Goal: Communication & Community: Answer question/provide support

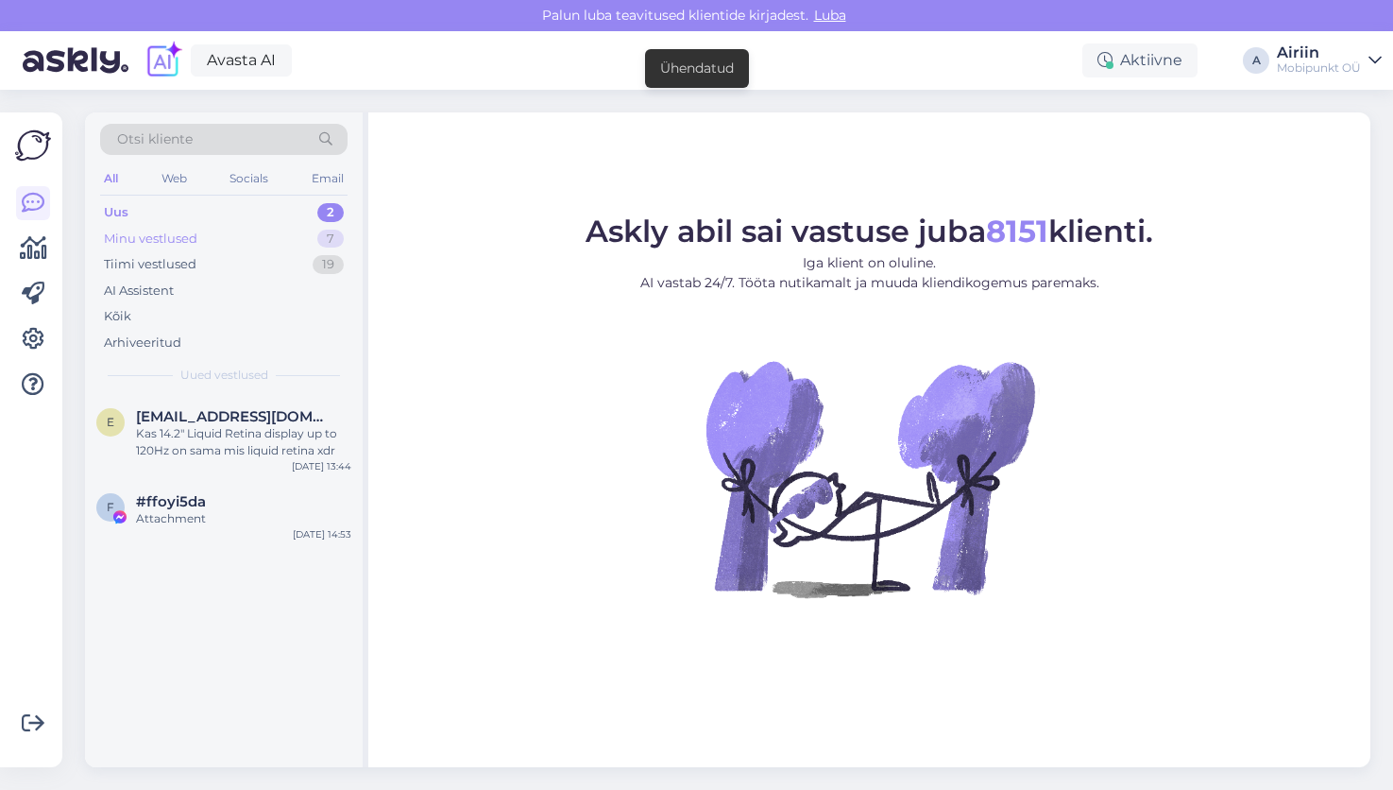
click at [259, 234] on div "Minu vestlused 7" at bounding box center [223, 239] width 247 height 26
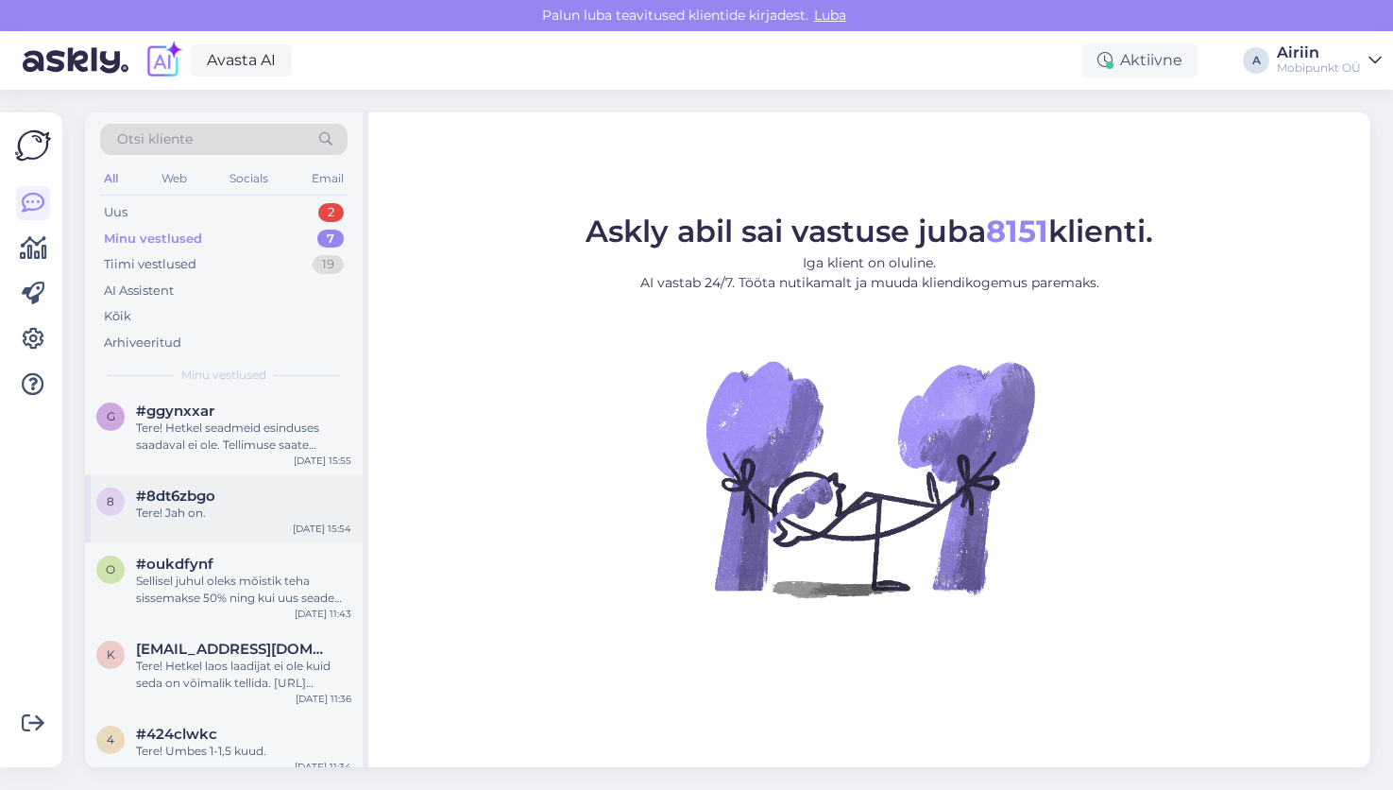
scroll to position [4, 0]
click at [232, 260] on div "Tiimi vestlused 19" at bounding box center [223, 264] width 247 height 26
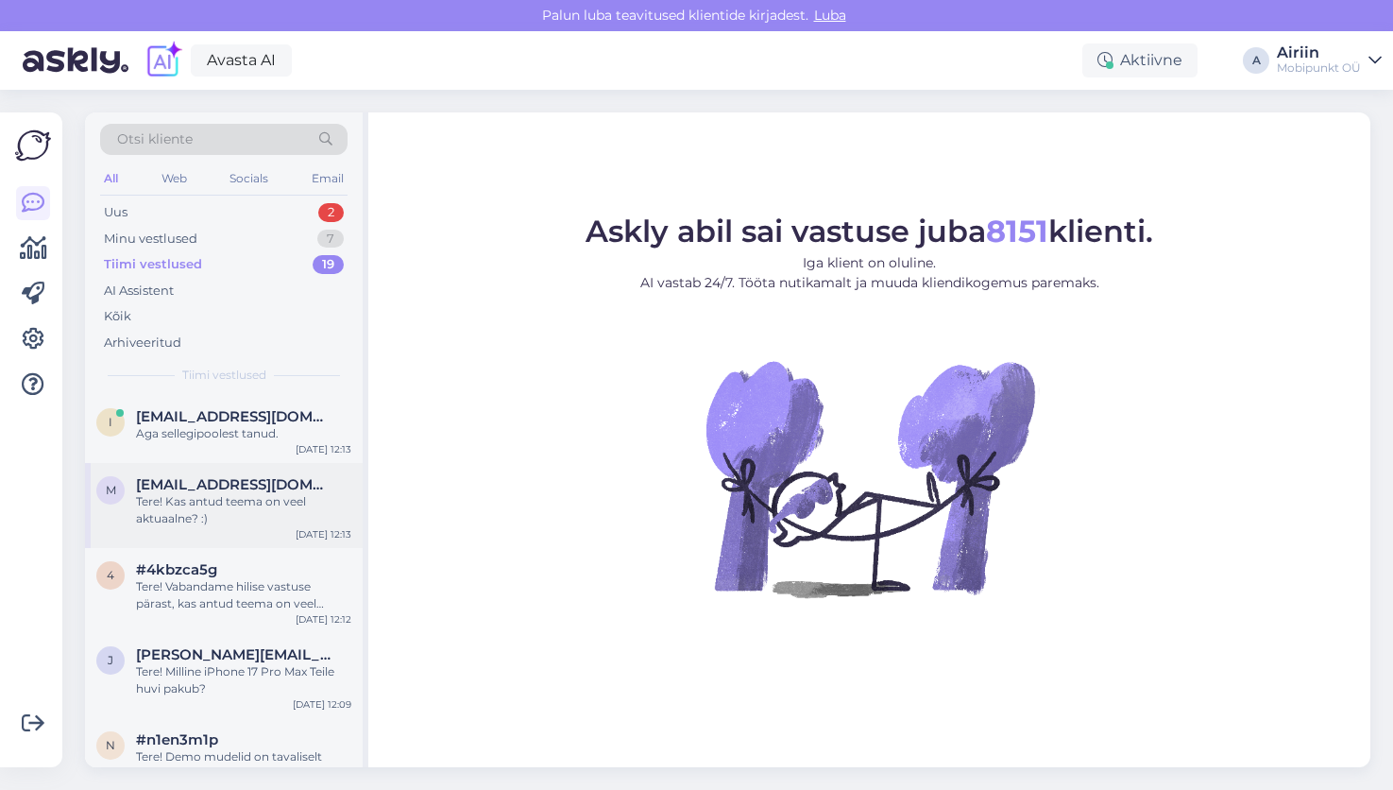
scroll to position [0, 0]
click at [273, 230] on div "Minu vestlused 7" at bounding box center [223, 239] width 247 height 26
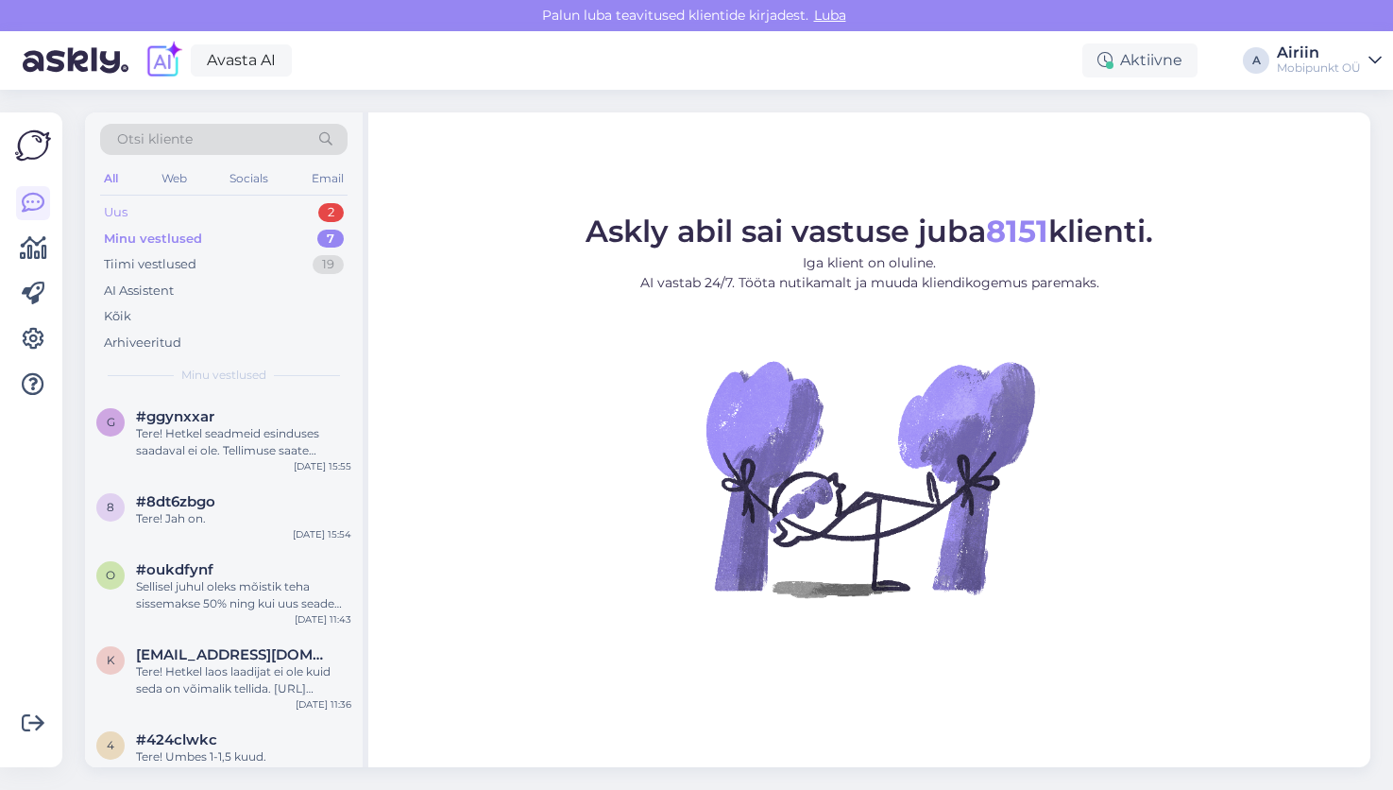
click at [272, 201] on div "Uus 2" at bounding box center [223, 212] width 247 height 26
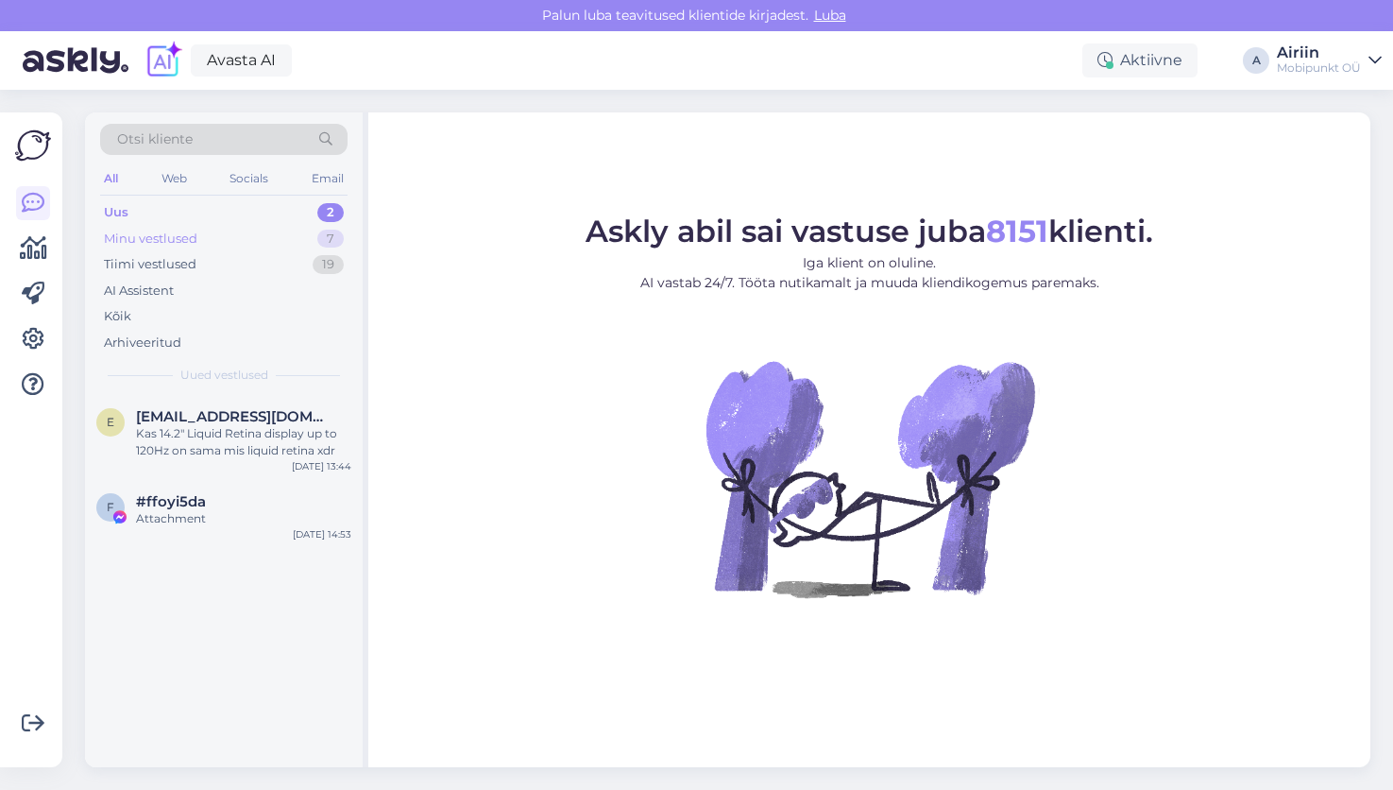
click at [293, 234] on div "Minu vestlused 7" at bounding box center [223, 239] width 247 height 26
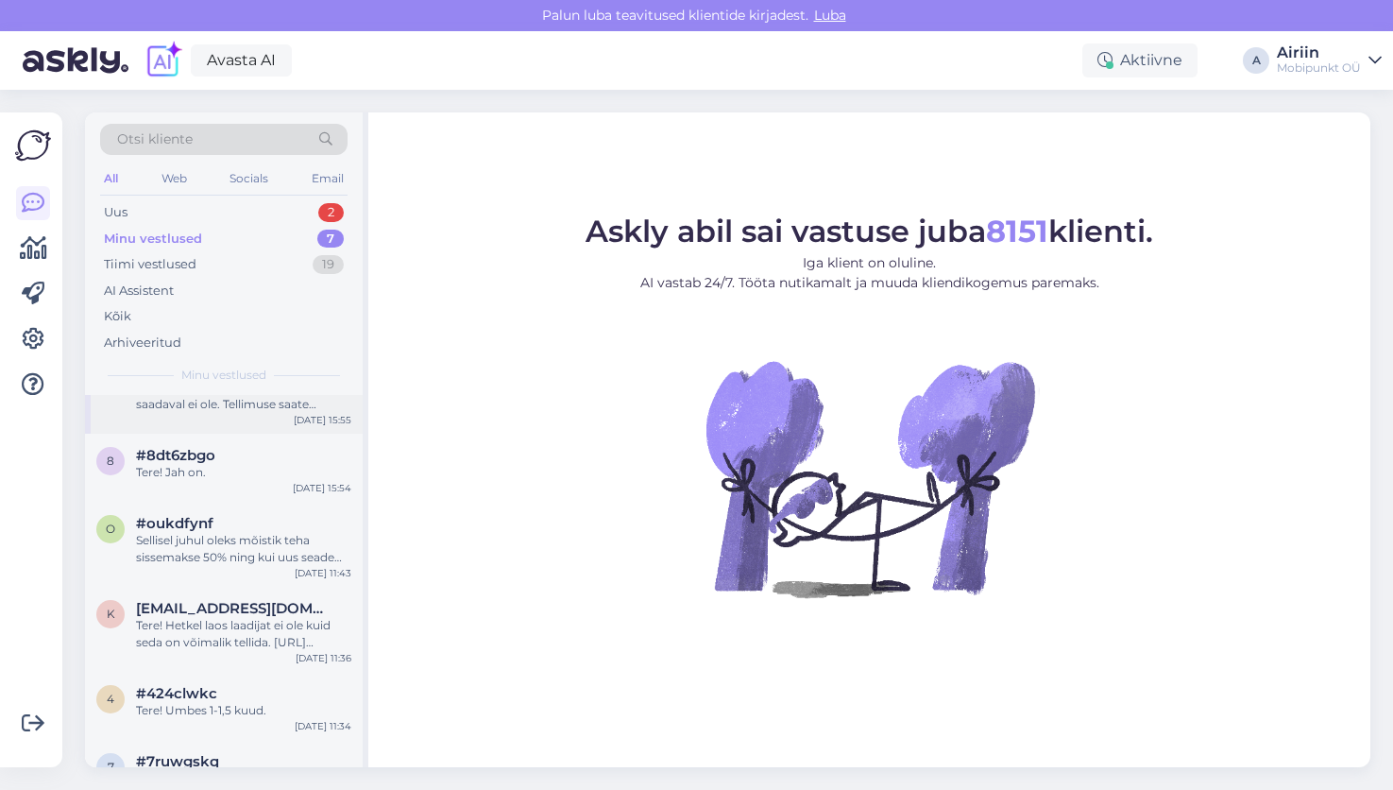
scroll to position [51, 0]
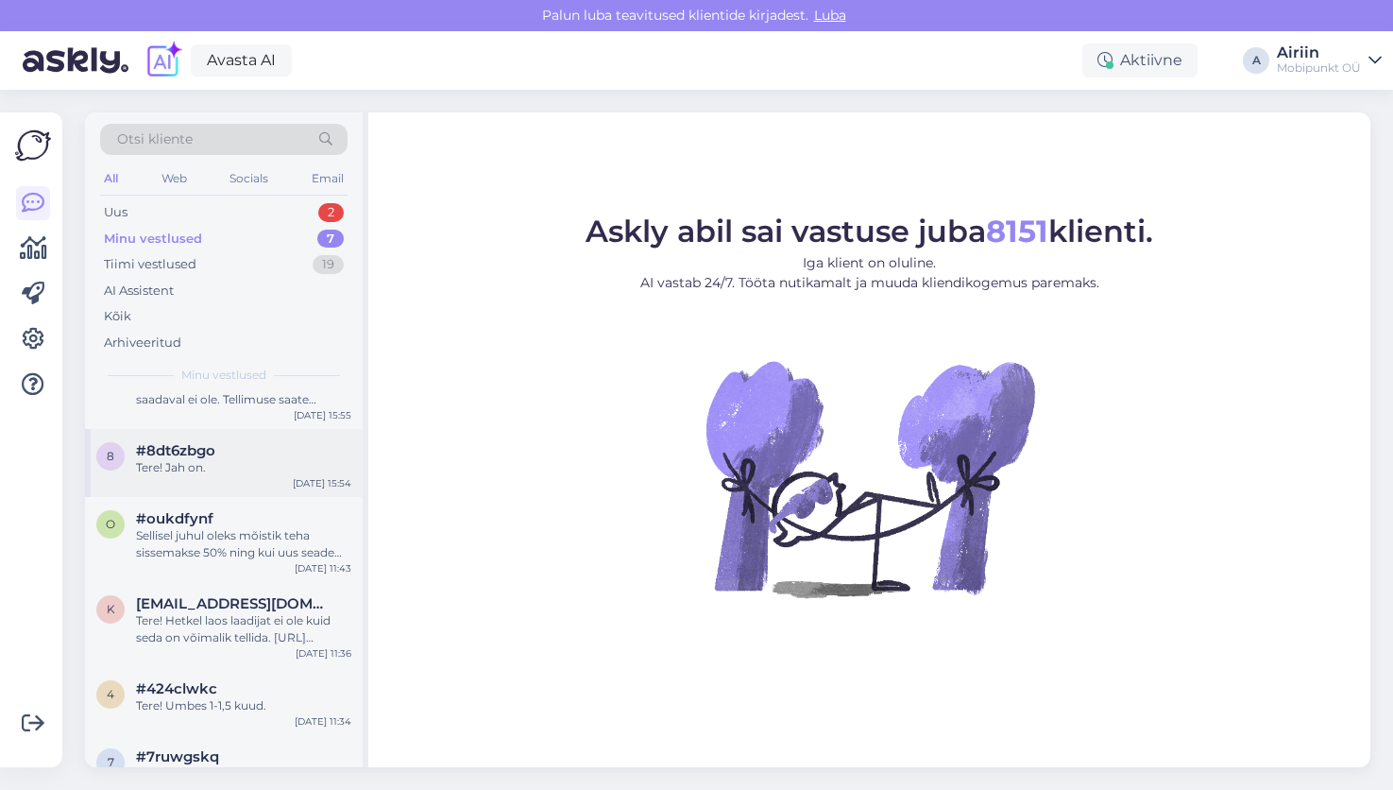
click at [259, 459] on div "Tere! Jah on." at bounding box center [243, 467] width 215 height 17
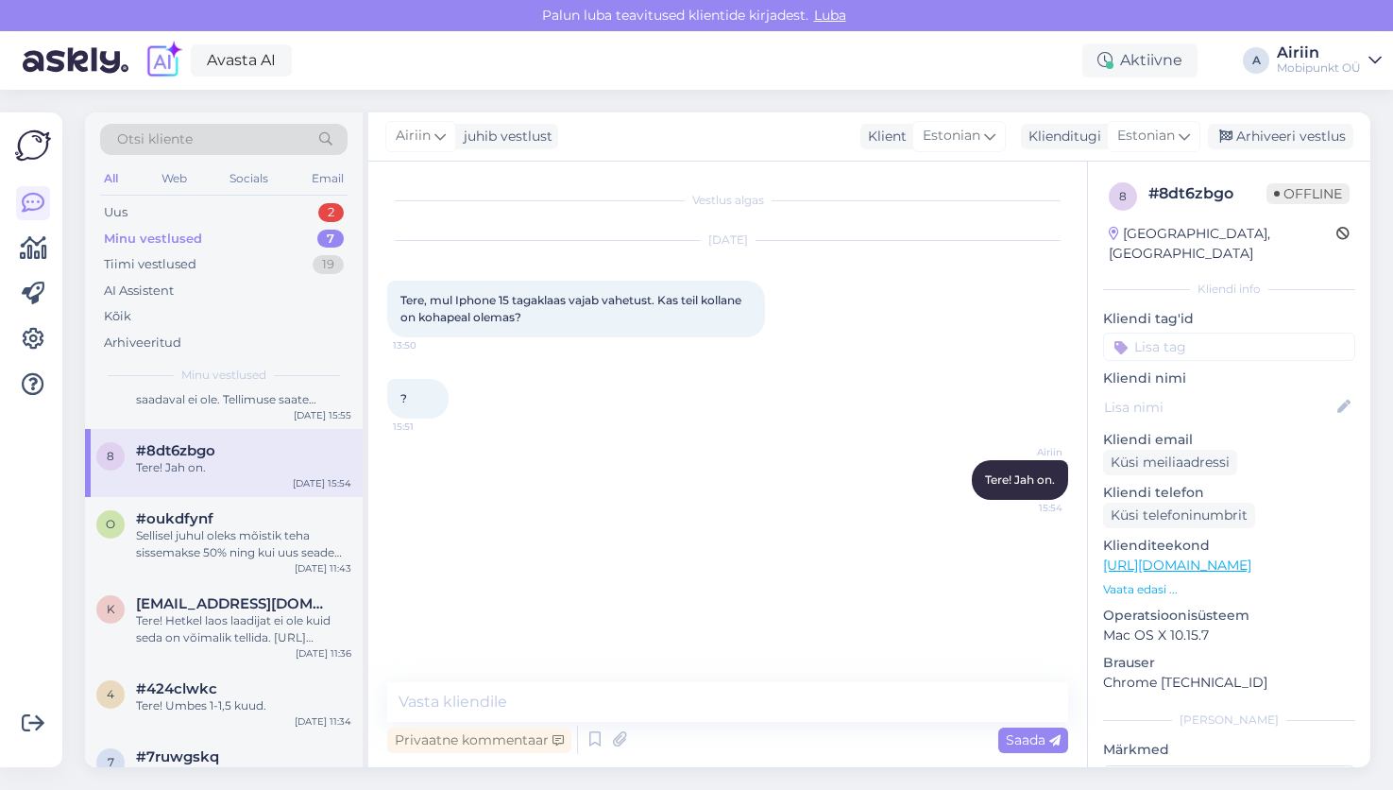
click at [248, 246] on div "Minu vestlused 7" at bounding box center [223, 239] width 247 height 26
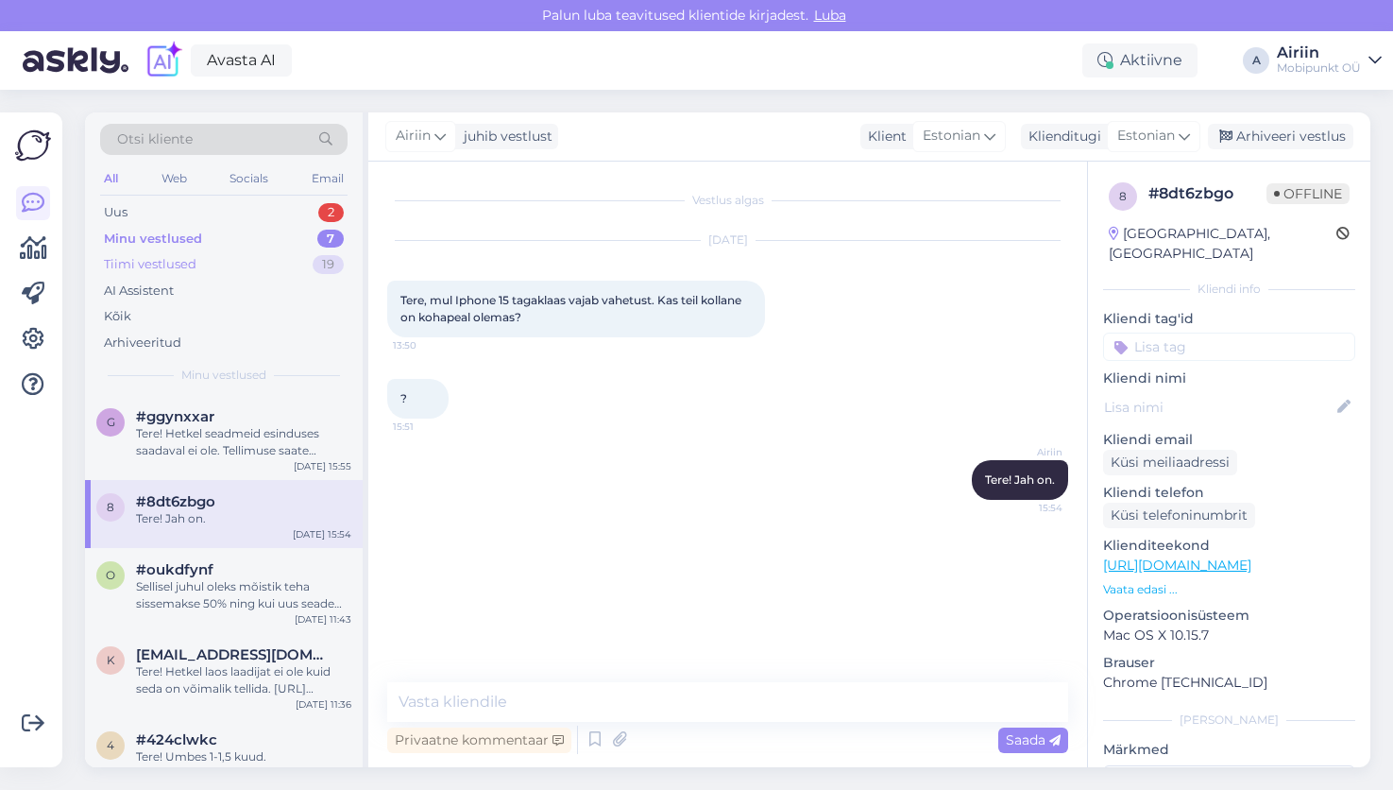
click at [248, 262] on div "Tiimi vestlused 19" at bounding box center [223, 264] width 247 height 26
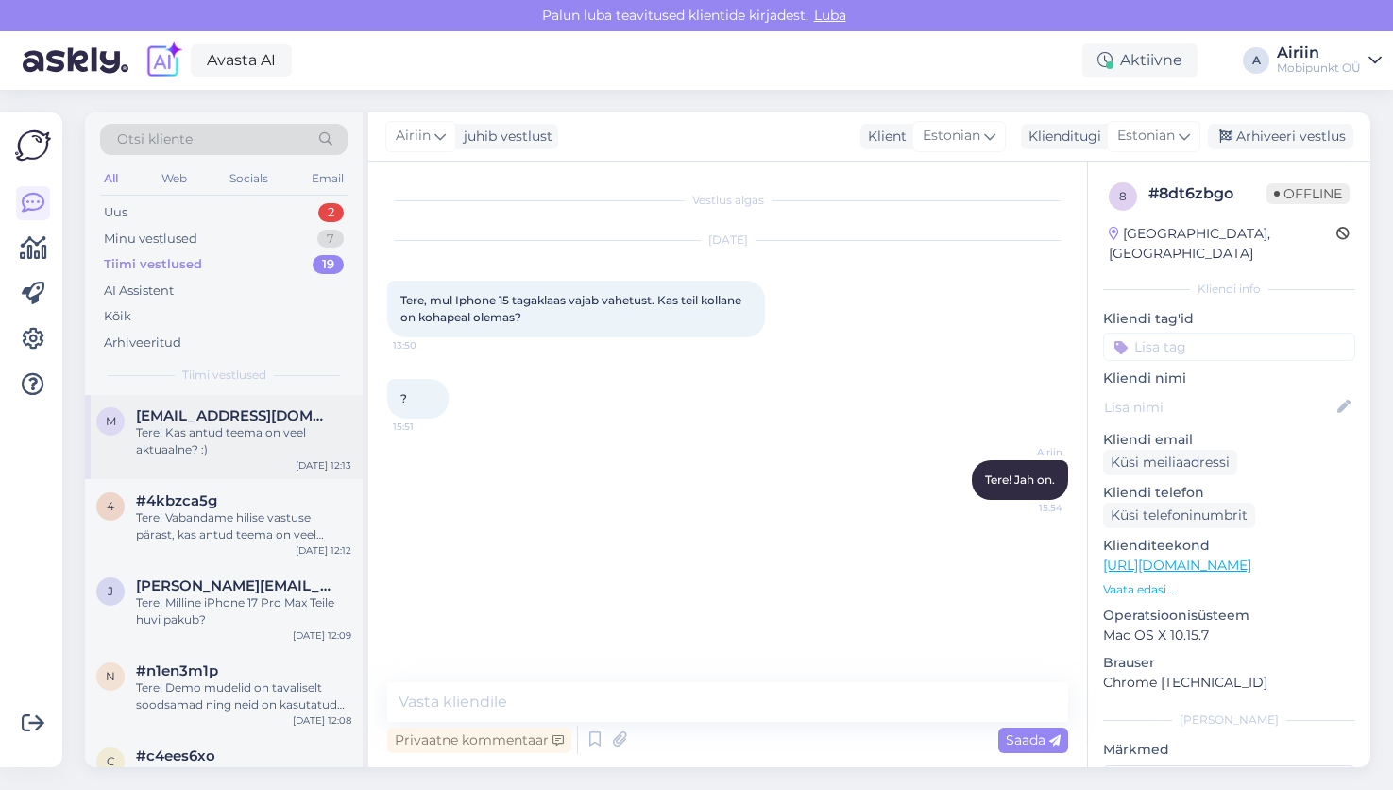
scroll to position [72, 0]
click at [257, 451] on div "Tere! Kas antud teema on veel aktuaalne? :)" at bounding box center [243, 438] width 215 height 34
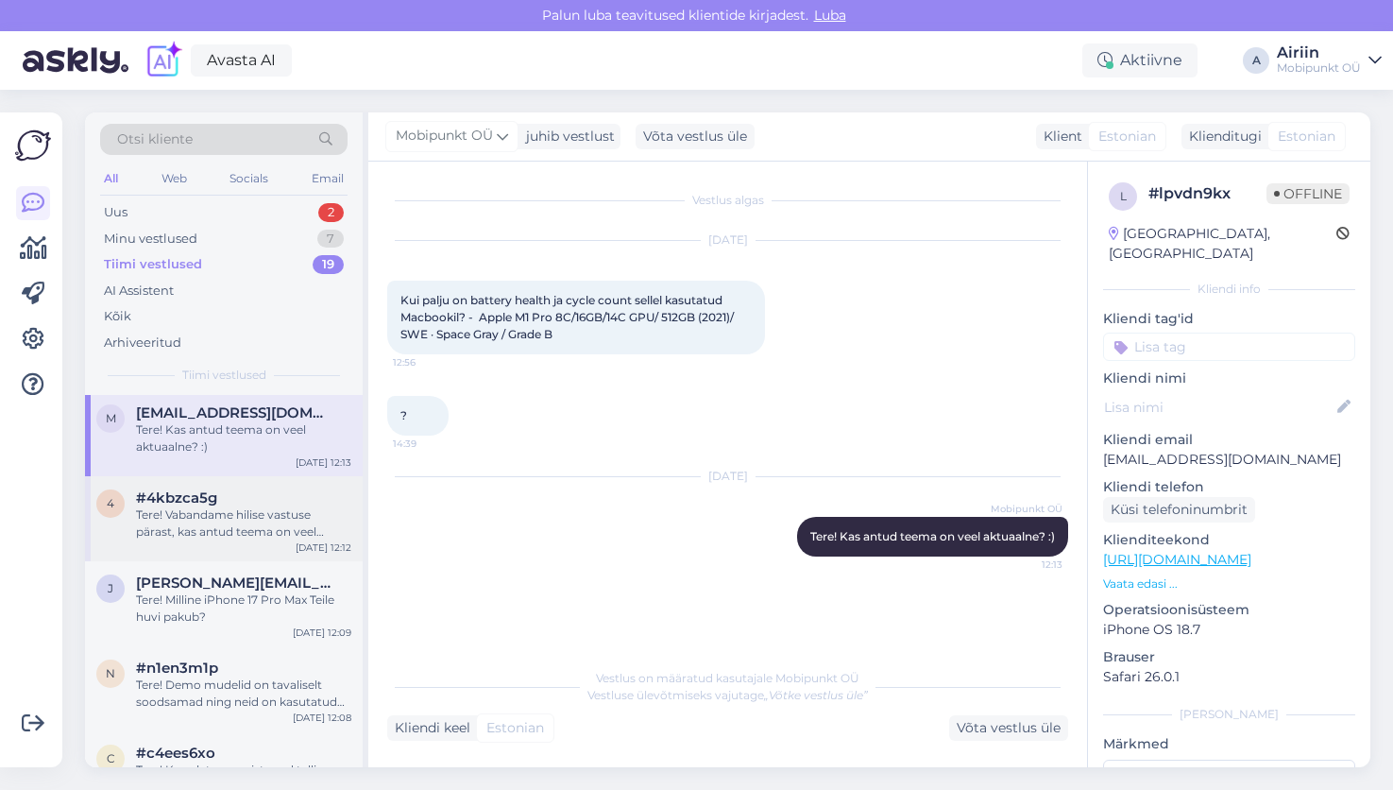
click at [258, 526] on div "Tere! Vabandame hilise vastuse pärast, kas antud teema on veel aktuaalne?" at bounding box center [243, 523] width 215 height 34
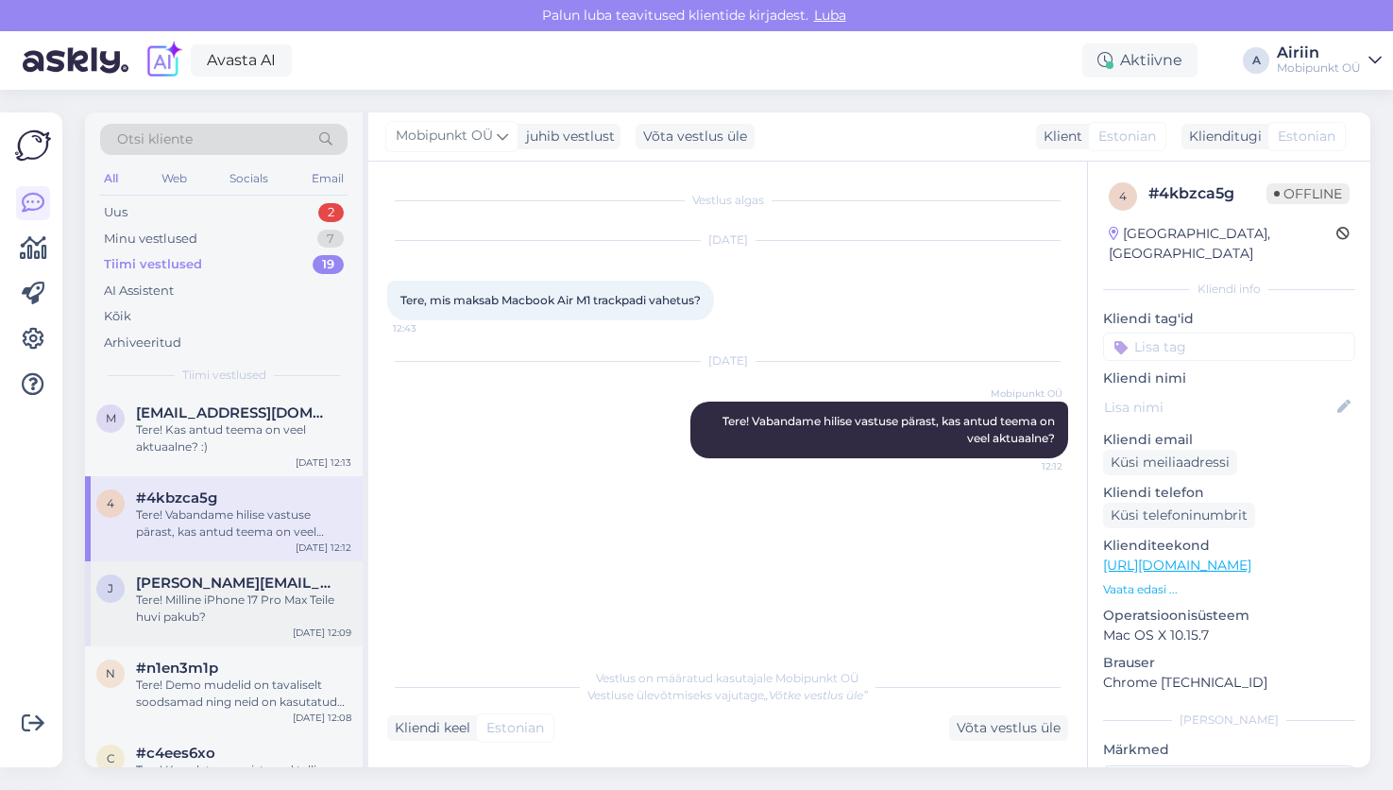
click at [243, 568] on div "[PERSON_NAME] [PERSON_NAME][EMAIL_ADDRESS][PERSON_NAME][DOMAIN_NAME] Tere! Mill…" at bounding box center [224, 603] width 278 height 85
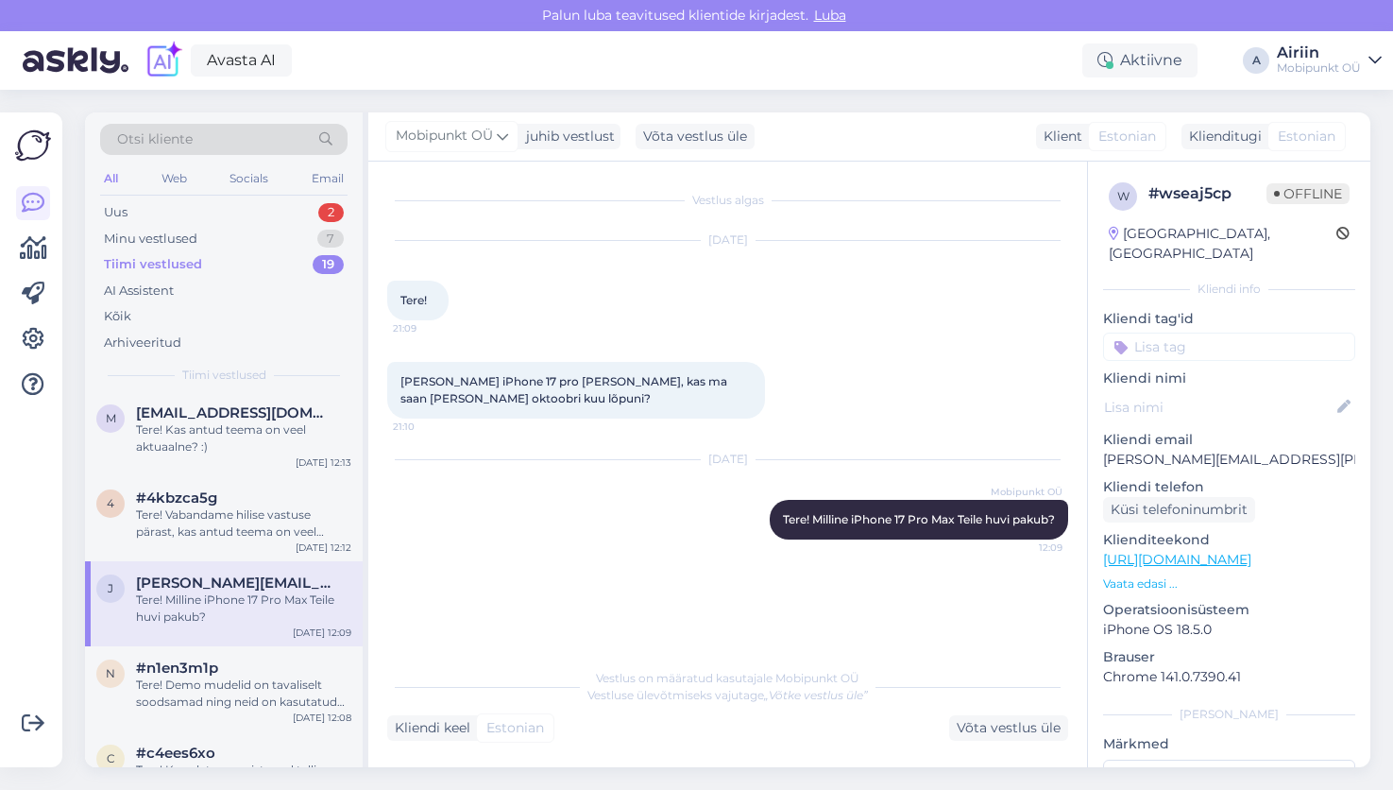
scroll to position [132, 0]
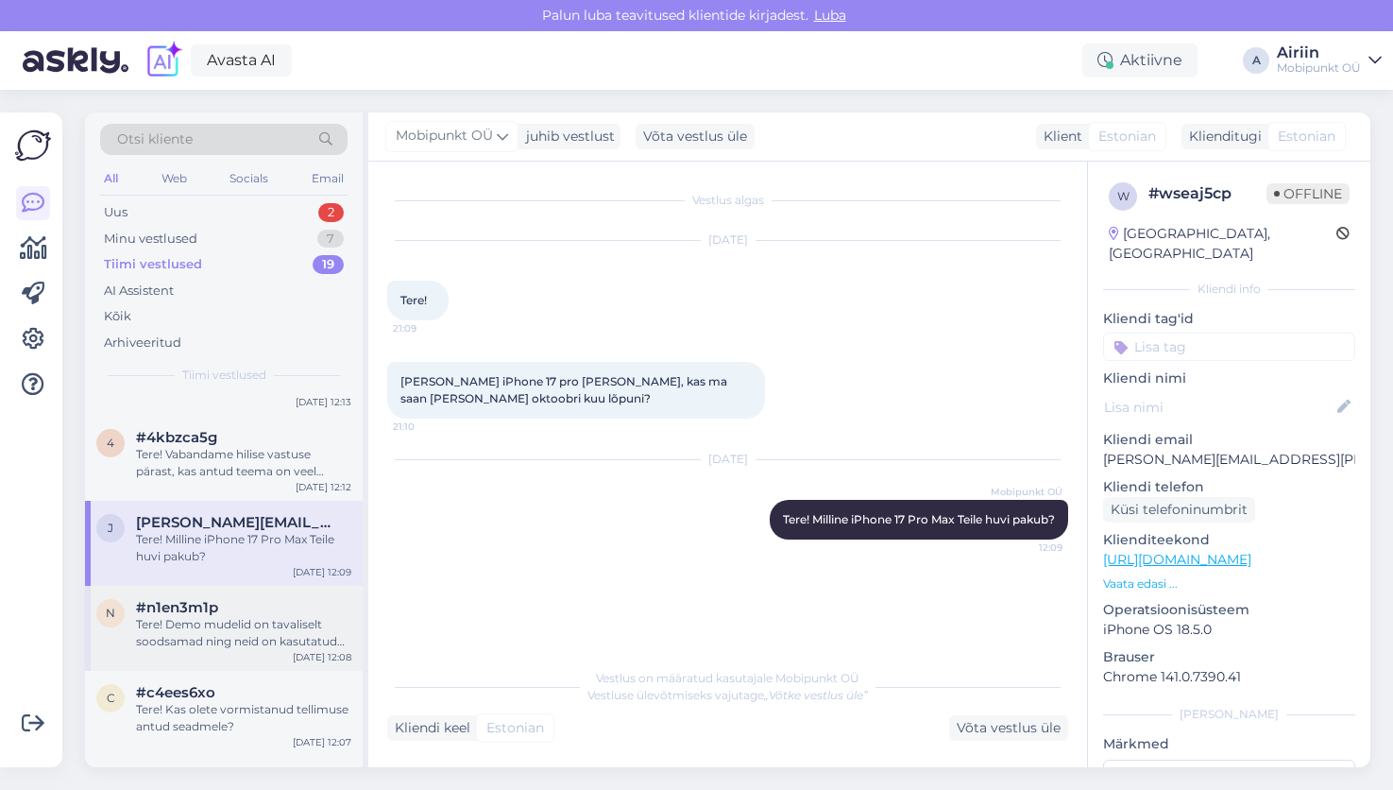
click at [237, 601] on div "#n1en3m1p" at bounding box center [243, 607] width 215 height 17
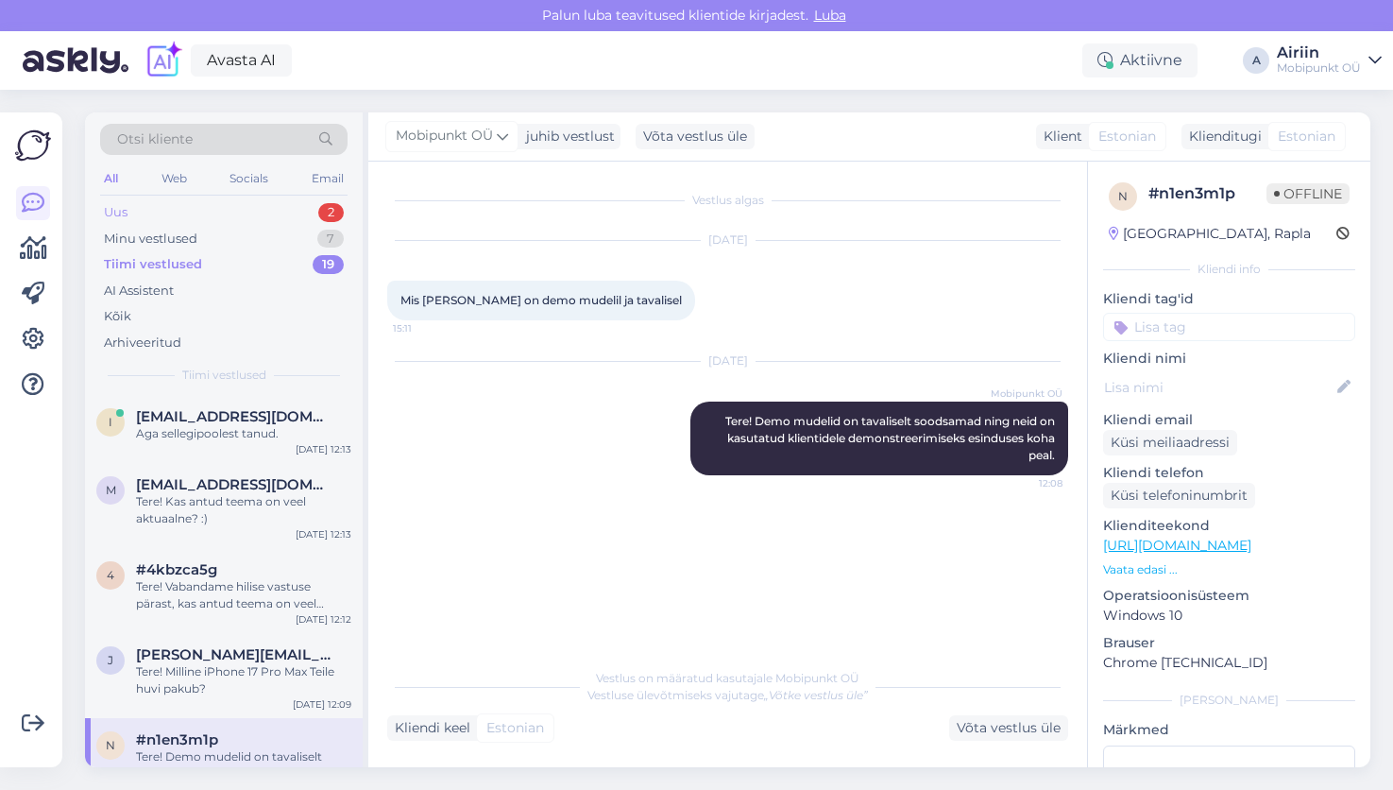
scroll to position [0, 0]
click at [289, 198] on div "Otsi kliente All Web Socials Email Uus 2 Minu vestlused 7 Tiimi vestlused 19 AI…" at bounding box center [224, 253] width 278 height 282
click at [287, 213] on div "Uus 2" at bounding box center [223, 212] width 247 height 26
